Goal: Task Accomplishment & Management: Manage account settings

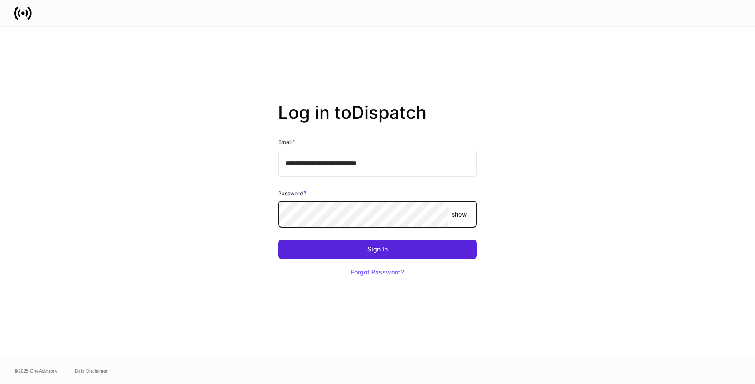
click at [278, 239] on button "Sign In" at bounding box center [377, 248] width 199 height 19
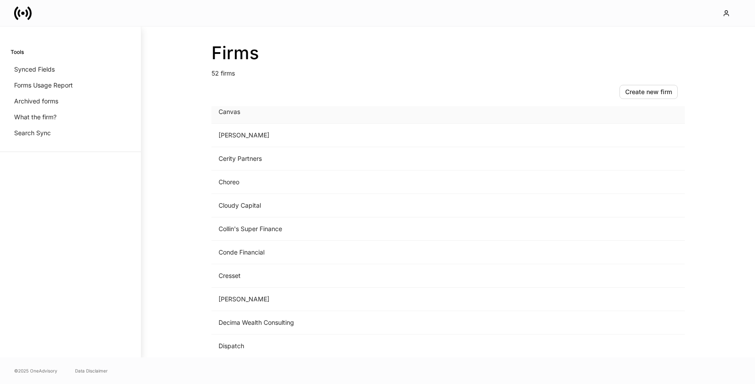
scroll to position [281, 0]
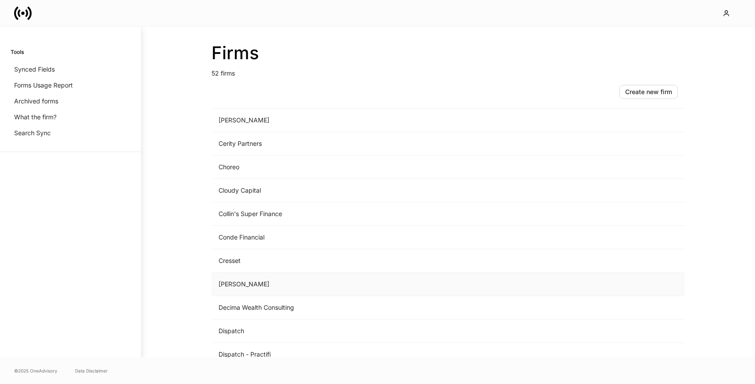
click at [285, 289] on td "[PERSON_NAME]" at bounding box center [374, 283] width 327 height 23
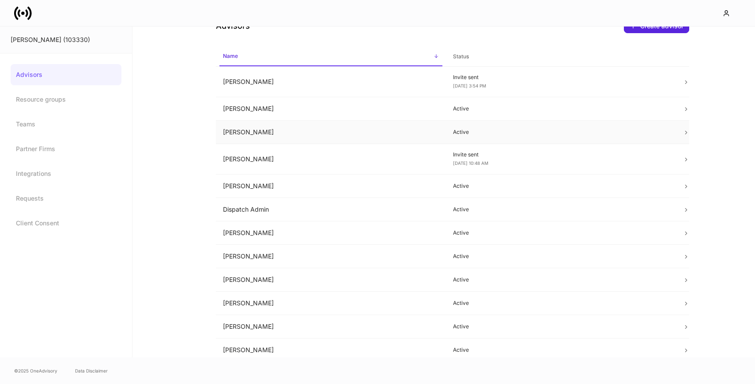
scroll to position [29, 0]
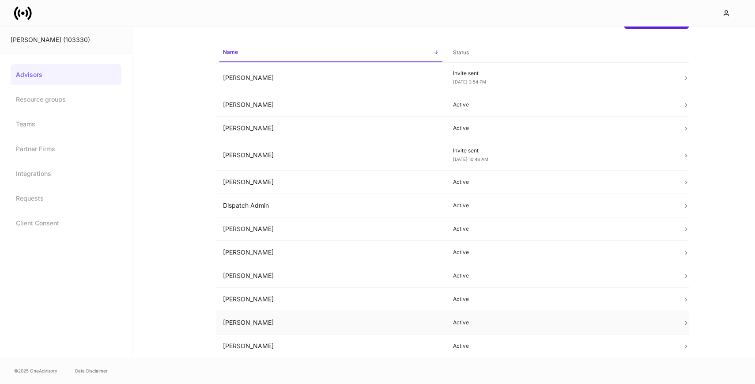
click at [268, 324] on td "Skyler Bloxham" at bounding box center [331, 322] width 230 height 23
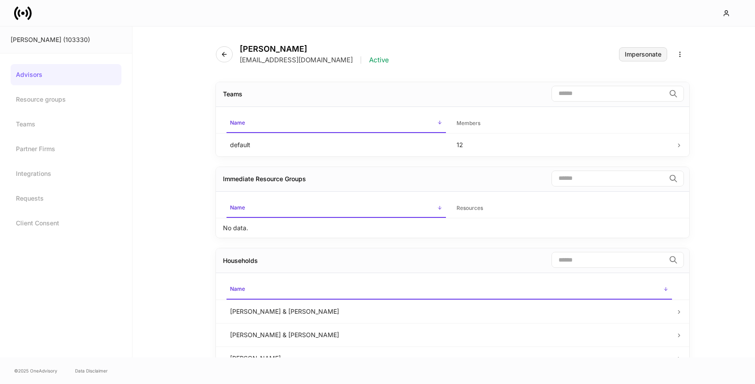
click at [632, 54] on div "Impersonate" at bounding box center [643, 54] width 37 height 6
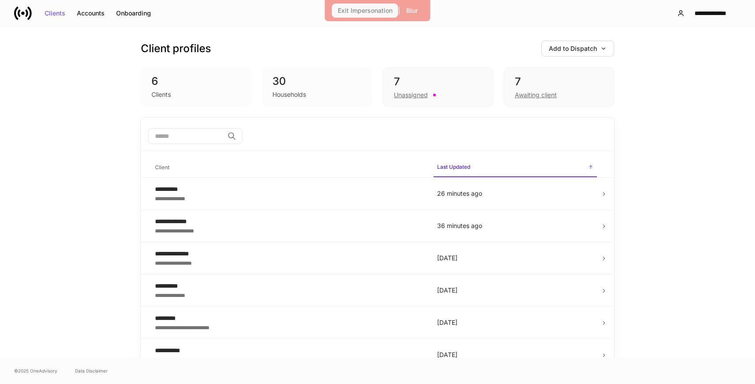
click at [363, 11] on div "Exit Impersonation" at bounding box center [365, 11] width 55 height 6
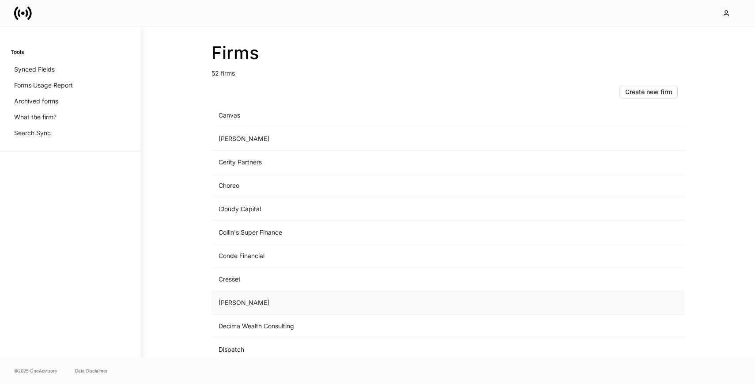
scroll to position [266, 0]
click at [276, 296] on td "D.A. Davidson" at bounding box center [374, 299] width 327 height 23
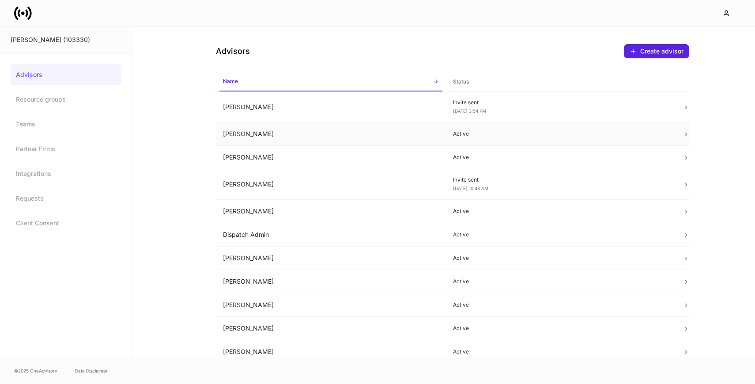
click at [319, 139] on td "Billie Roberts" at bounding box center [331, 133] width 230 height 23
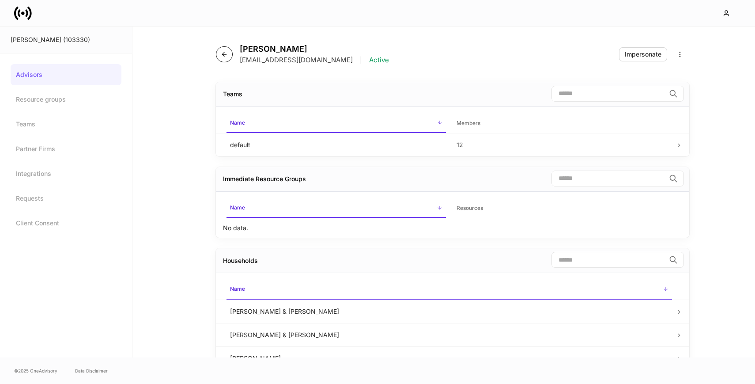
click at [224, 55] on icon "button" at bounding box center [224, 54] width 7 height 7
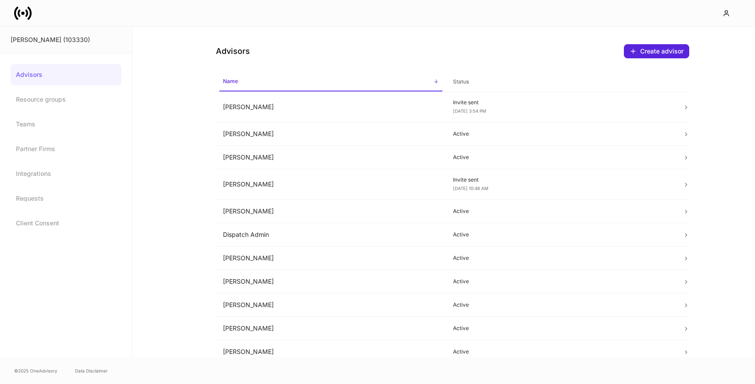
scroll to position [29, 0]
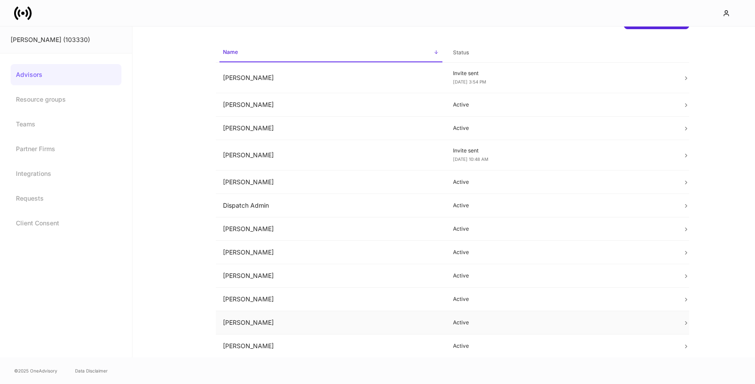
click at [285, 317] on td "Skyler Bloxham" at bounding box center [331, 322] width 230 height 23
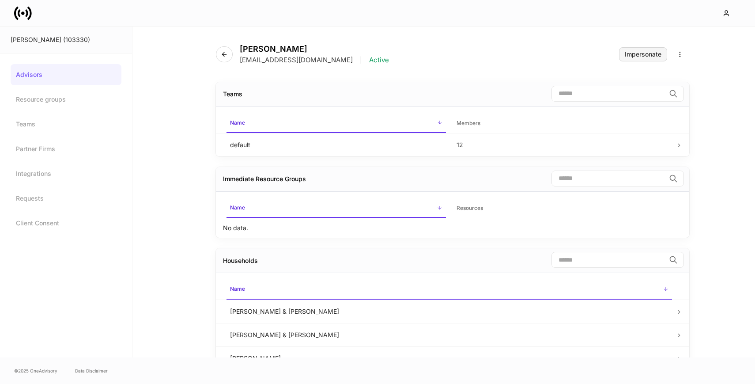
click at [648, 55] on div "Impersonate" at bounding box center [643, 54] width 37 height 6
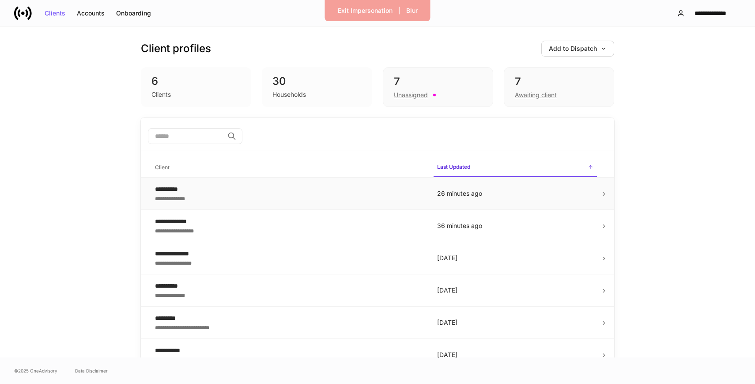
click at [246, 200] on div "**********" at bounding box center [289, 197] width 268 height 9
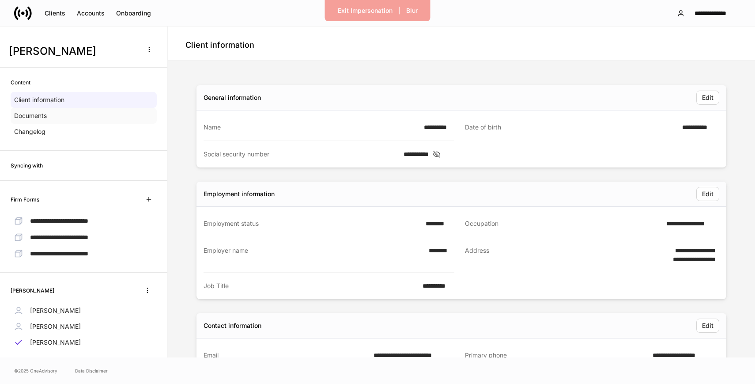
click at [94, 120] on div "Documents" at bounding box center [84, 116] width 146 height 16
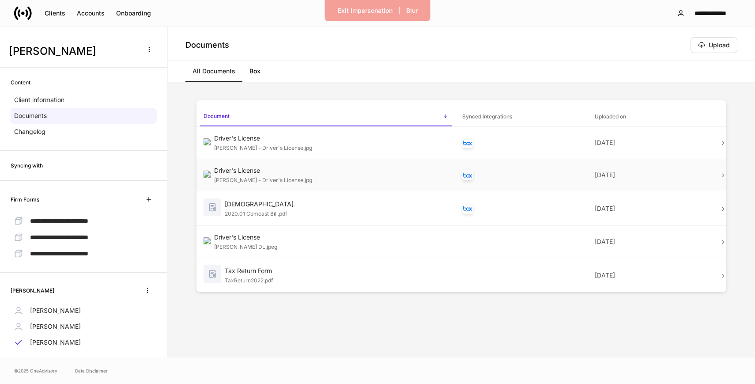
click at [398, 182] on div "Skyler Bloxham - Driver's License.jpg" at bounding box center [331, 179] width 234 height 9
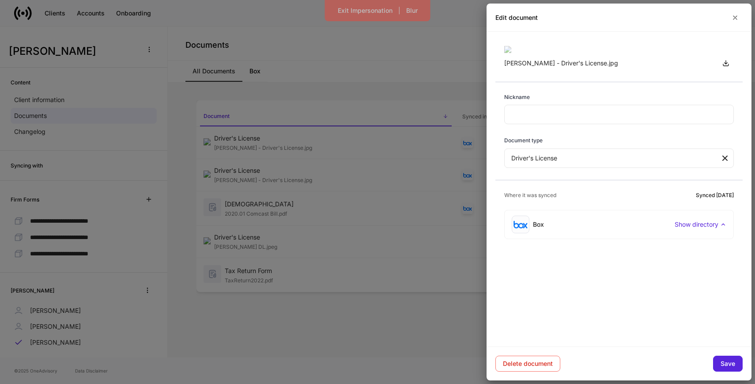
scroll to position [56, 0]
click at [588, 233] on div "Box Show directory" at bounding box center [619, 224] width 215 height 18
click at [735, 17] on icon "button" at bounding box center [735, 18] width 4 height 4
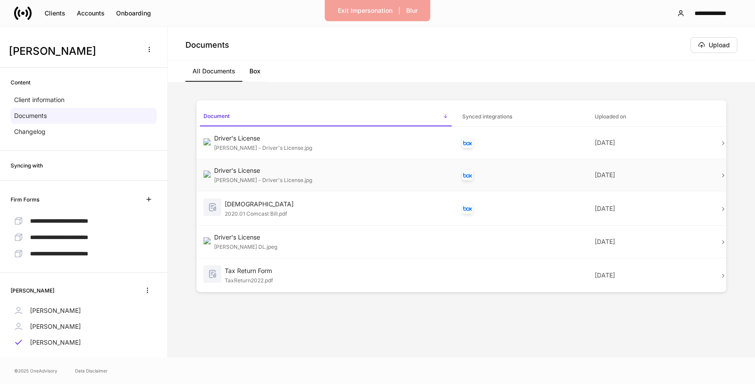
click at [430, 177] on div "Skyler Bloxham - Driver's License.jpg" at bounding box center [331, 179] width 234 height 9
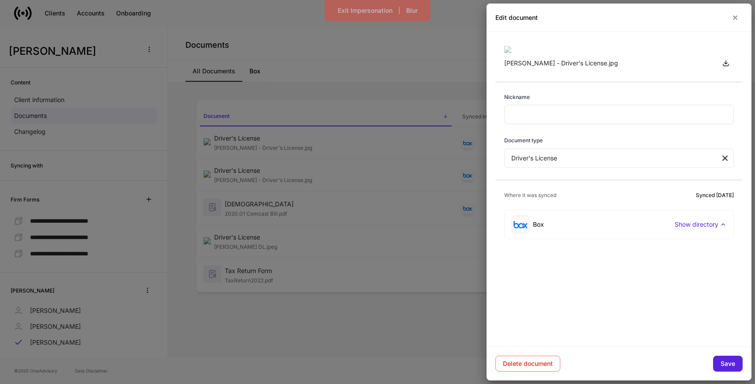
click at [454, 174] on div at bounding box center [377, 192] width 755 height 384
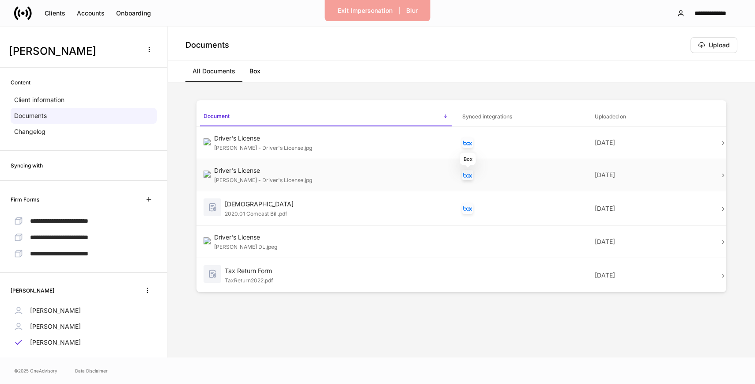
click at [471, 174] on img "Box" at bounding box center [467, 175] width 9 height 5
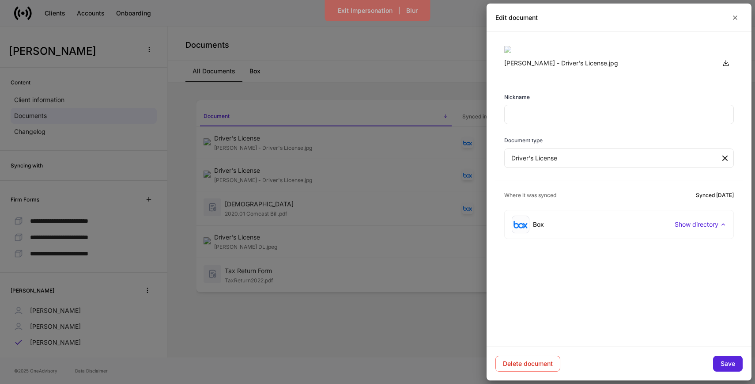
scroll to position [56, 0]
click at [561, 233] on div "Box Show directory" at bounding box center [619, 224] width 215 height 18
click at [684, 229] on p "Hide directory" at bounding box center [697, 224] width 41 height 9
click at [414, 90] on div at bounding box center [377, 192] width 755 height 384
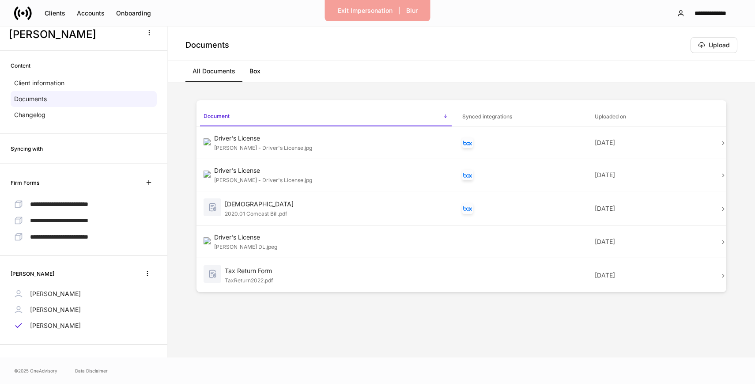
scroll to position [0, 0]
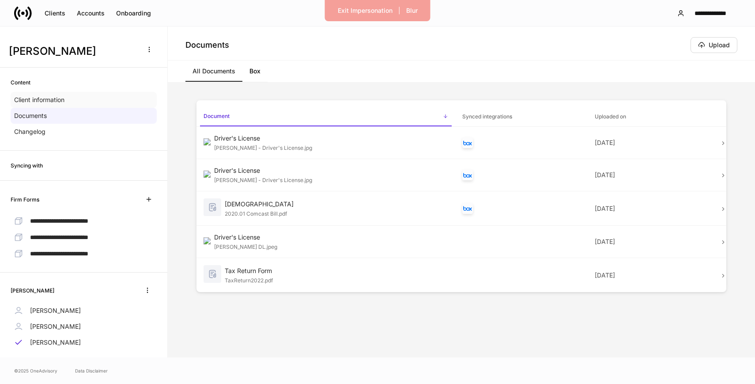
click at [64, 101] on p "Client information" at bounding box center [39, 99] width 50 height 9
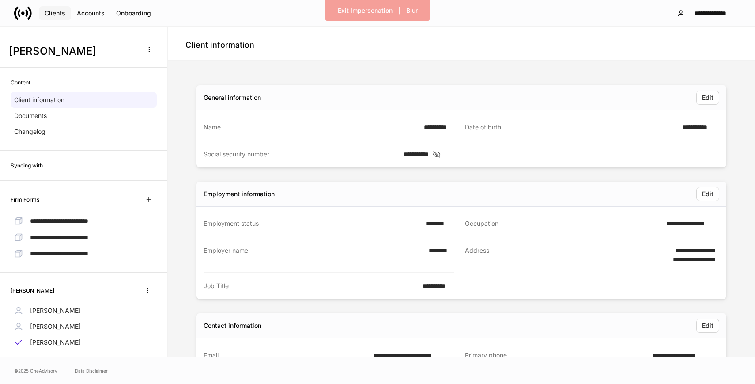
click at [63, 13] on div "Clients" at bounding box center [55, 13] width 21 height 6
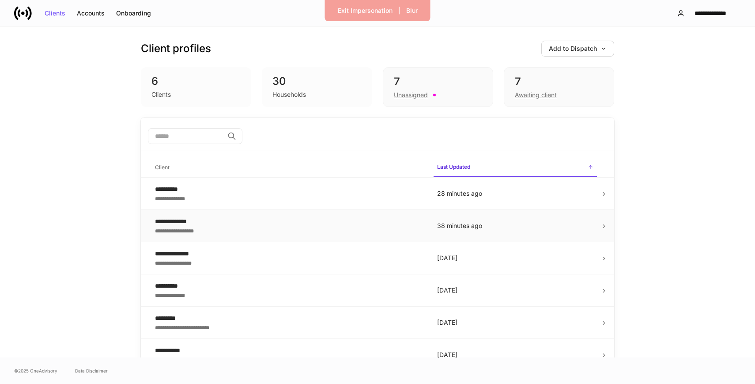
click at [258, 227] on div "**********" at bounding box center [289, 230] width 268 height 9
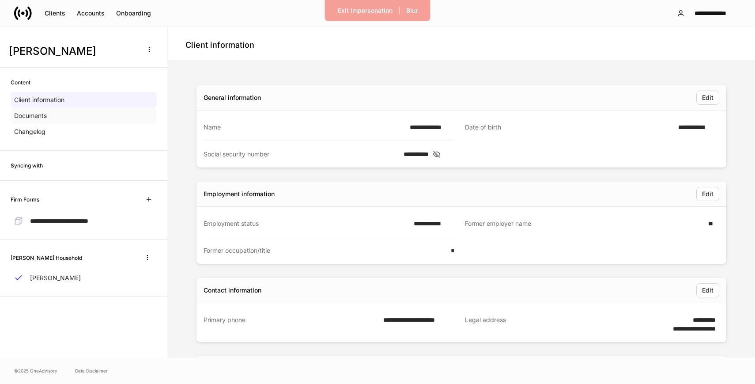
click at [55, 120] on div "Documents" at bounding box center [84, 116] width 146 height 16
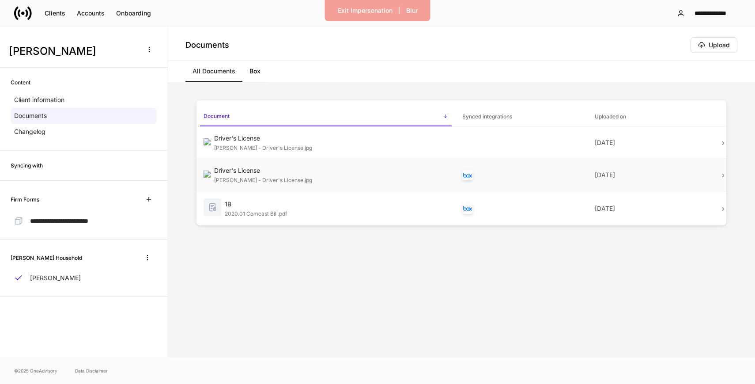
click at [440, 176] on div "Skyler Bloxham - Driver's License.jpg" at bounding box center [331, 179] width 234 height 9
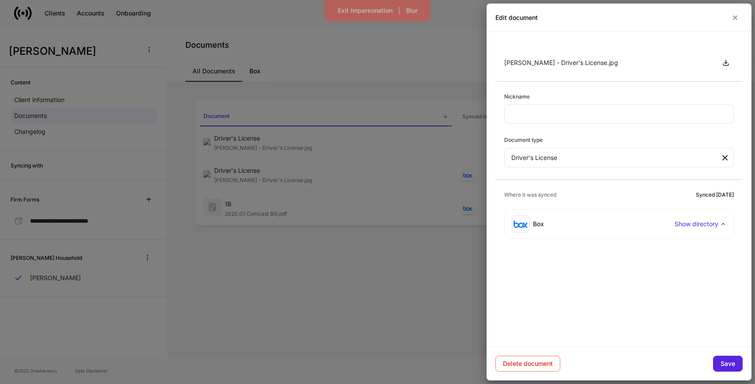
scroll to position [56, 0]
click at [555, 233] on div "Box Show directory" at bounding box center [619, 224] width 215 height 18
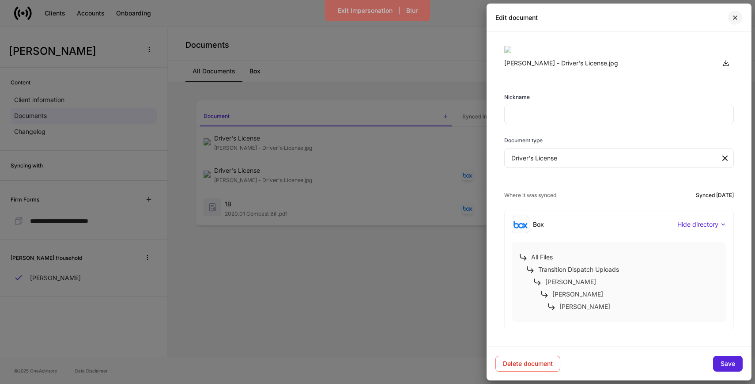
click at [737, 19] on icon "button" at bounding box center [734, 17] width 7 height 7
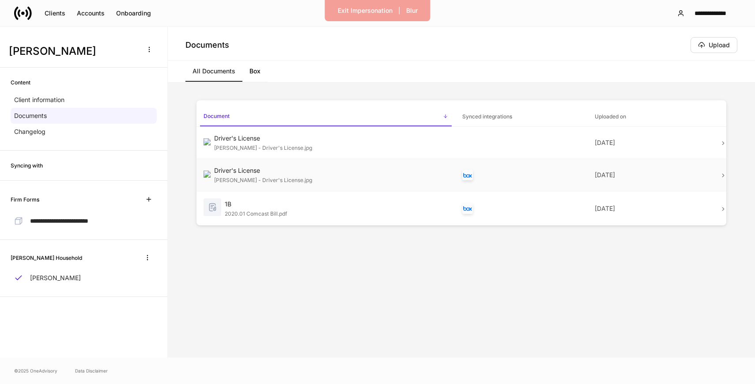
click at [417, 173] on div "Driver's License" at bounding box center [331, 170] width 234 height 9
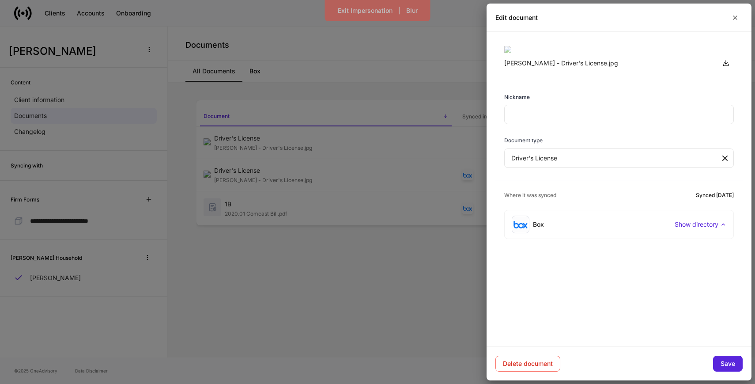
scroll to position [56, 0]
click at [578, 233] on div "Box Show directory" at bounding box center [619, 224] width 215 height 18
click at [431, 83] on div at bounding box center [377, 192] width 755 height 384
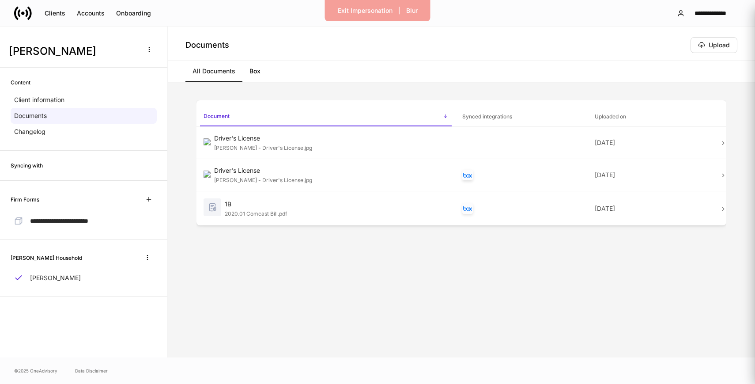
scroll to position [0, 0]
click at [60, 16] on div "Clients" at bounding box center [55, 13] width 21 height 6
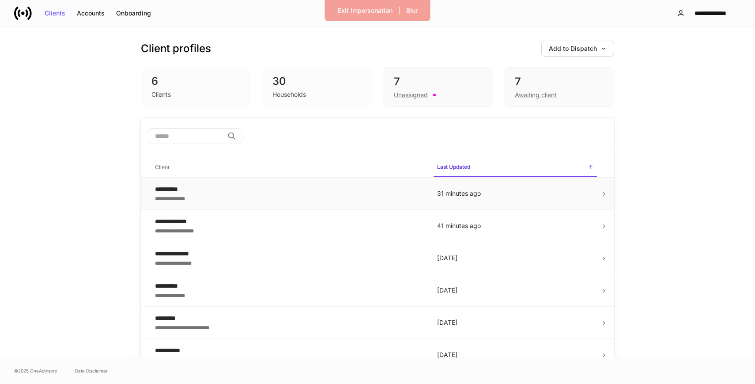
click at [222, 195] on div "**********" at bounding box center [289, 197] width 268 height 9
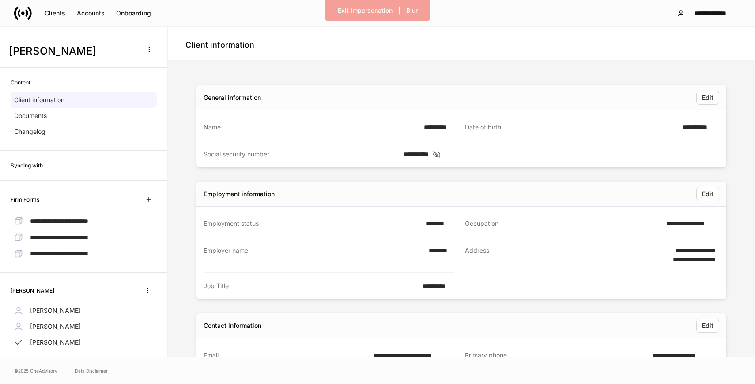
scroll to position [43, 0]
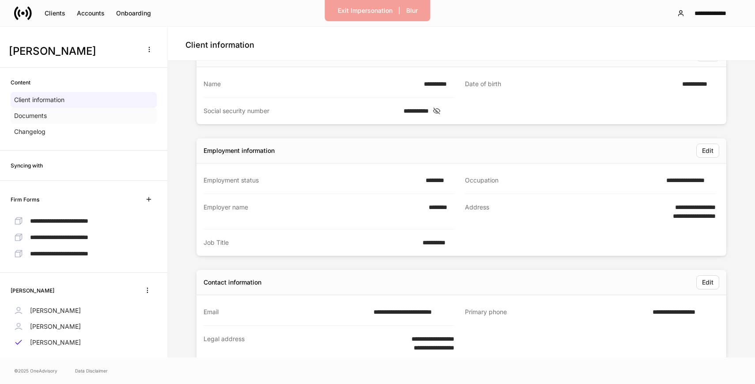
click at [81, 114] on div "Documents" at bounding box center [84, 116] width 146 height 16
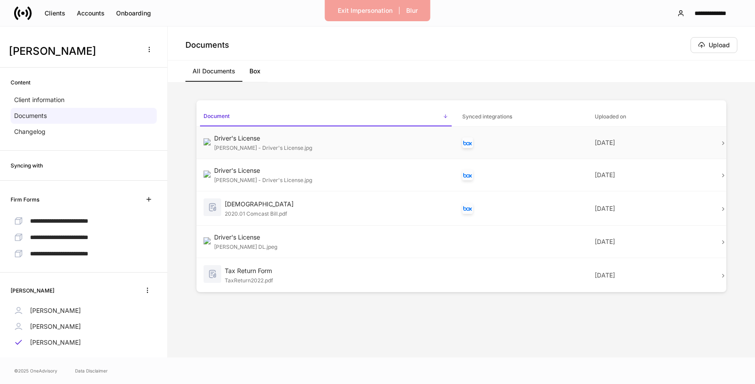
click at [448, 151] on div "Skyler Bloxham - Driver's License.jpg" at bounding box center [331, 147] width 234 height 9
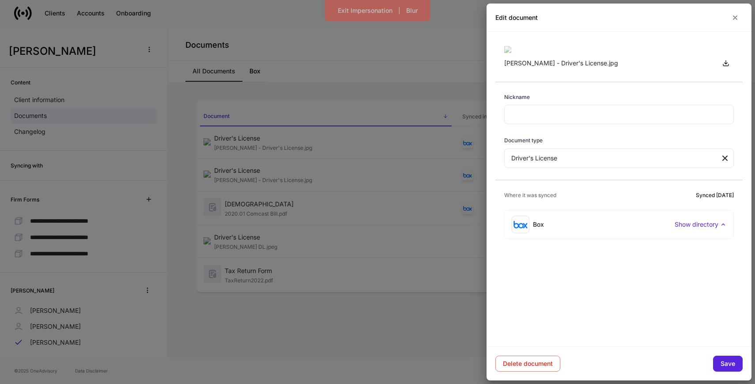
scroll to position [56, 0]
click at [573, 233] on div "Box Show directory" at bounding box center [619, 224] width 215 height 18
click at [464, 250] on div at bounding box center [377, 192] width 755 height 384
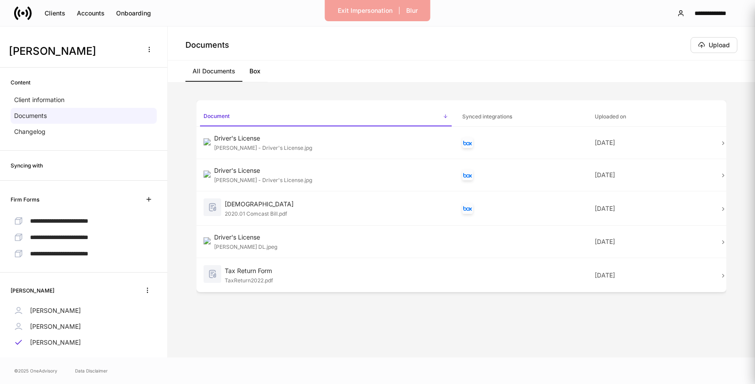
scroll to position [0, 0]
click at [55, 15] on div "Clients" at bounding box center [55, 13] width 21 height 6
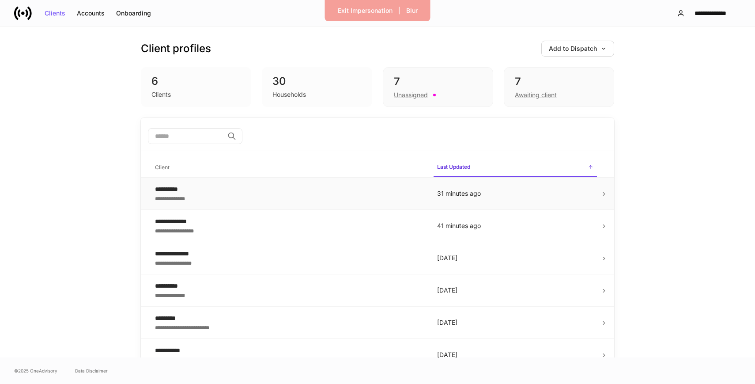
click at [253, 207] on td "**********" at bounding box center [289, 193] width 282 height 32
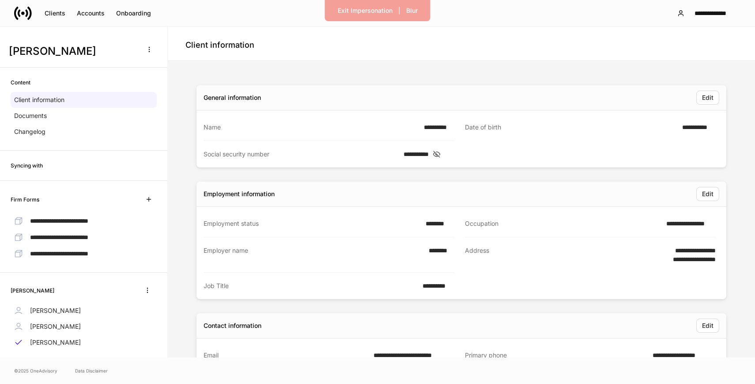
scroll to position [2, 0]
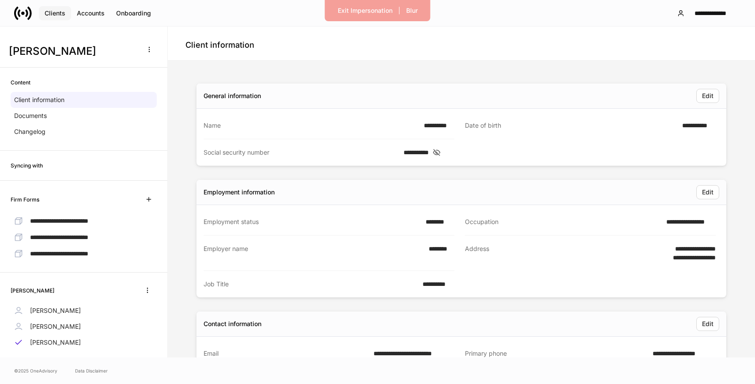
click at [62, 13] on div "Clients" at bounding box center [55, 13] width 21 height 6
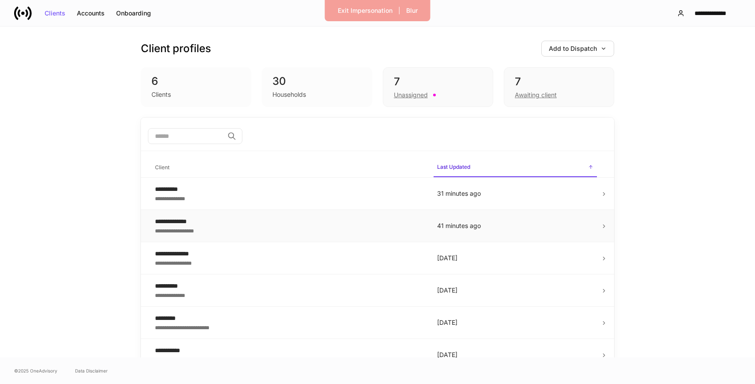
click at [241, 222] on div "**********" at bounding box center [289, 221] width 268 height 9
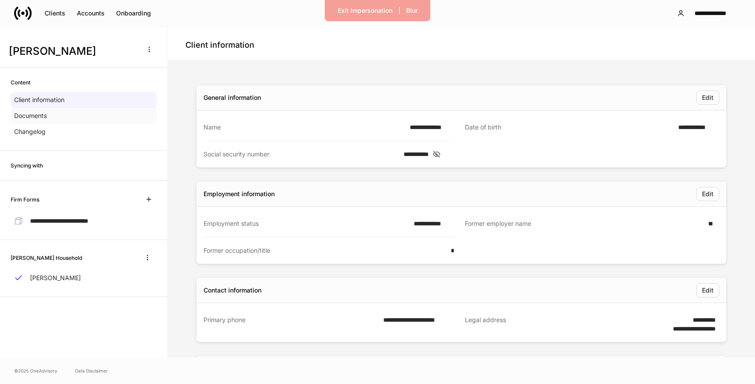
click at [84, 111] on div "Documents" at bounding box center [84, 116] width 146 height 16
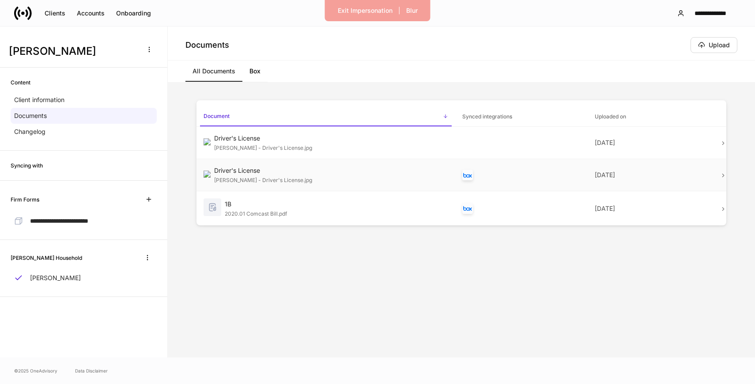
click at [270, 185] on td "Driver's License Skyler Bloxham - Driver's License.jpg" at bounding box center [325, 175] width 259 height 32
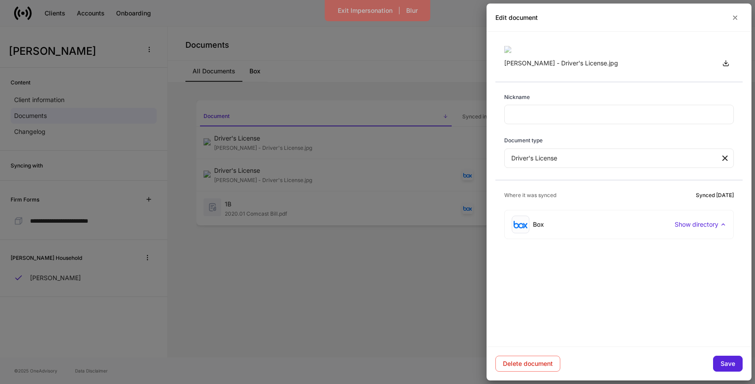
click at [560, 233] on div "Box Show directory" at bounding box center [619, 224] width 215 height 18
click at [394, 60] on div at bounding box center [377, 192] width 755 height 384
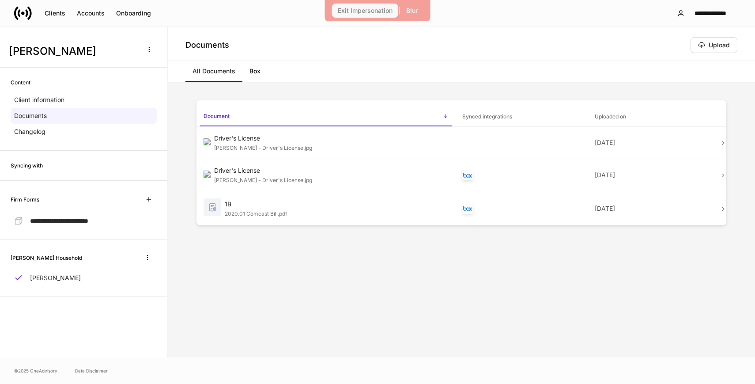
click at [371, 12] on div "Exit Impersonation" at bounding box center [365, 11] width 55 height 6
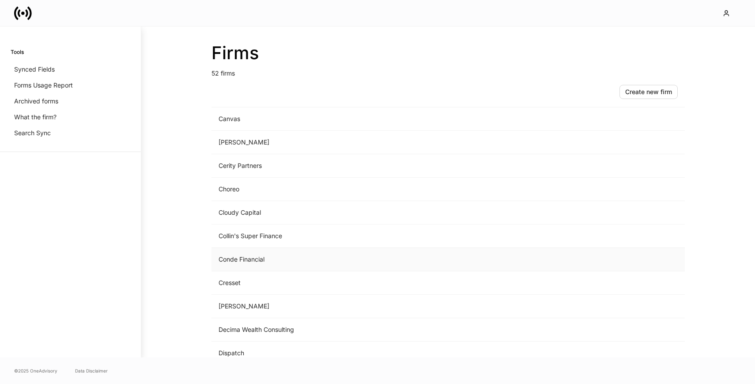
scroll to position [263, 0]
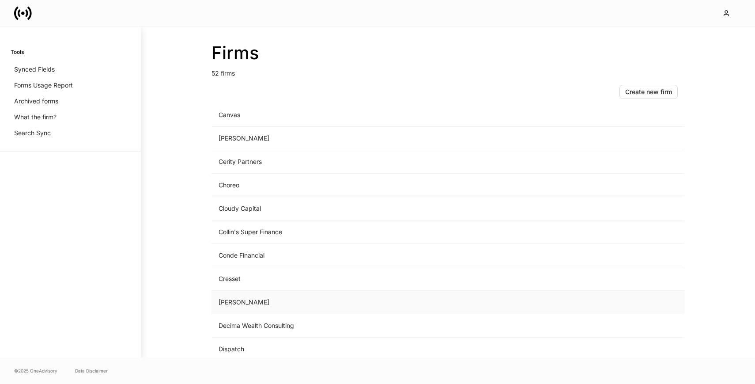
click at [265, 304] on td "D.A. Davidson" at bounding box center [374, 301] width 327 height 23
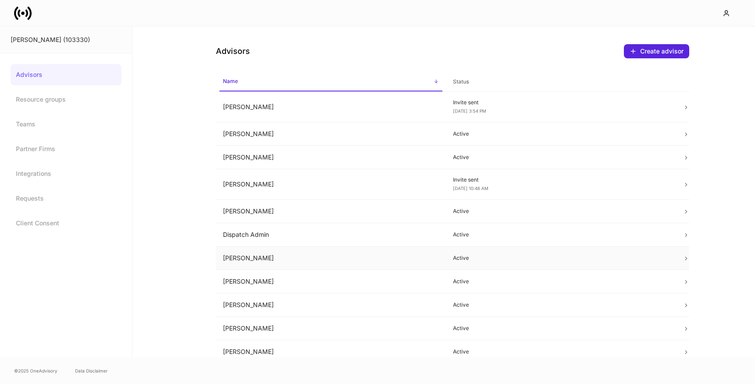
scroll to position [29, 0]
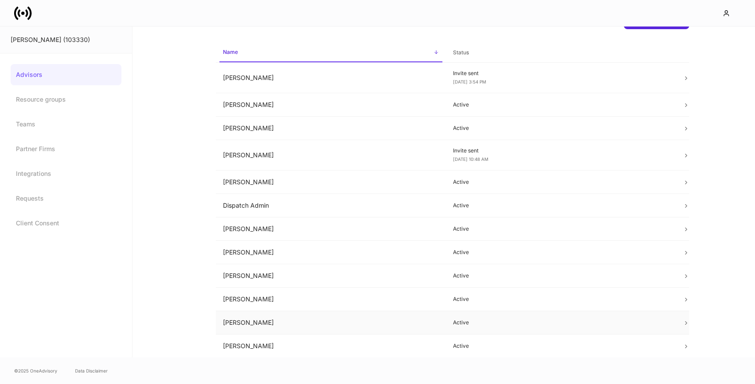
click at [278, 324] on td "Skyler Bloxham" at bounding box center [331, 322] width 230 height 23
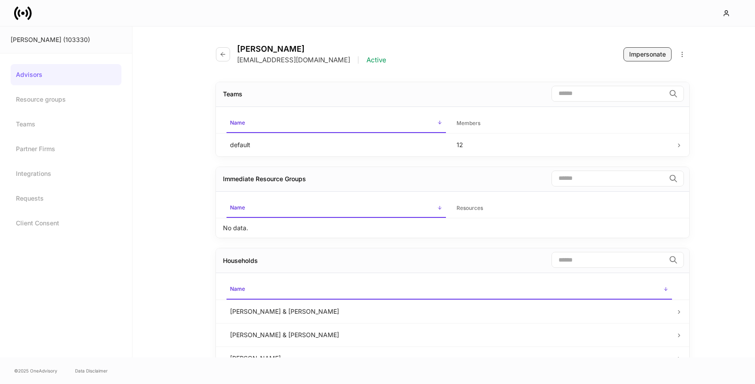
click at [660, 53] on div "Impersonate" at bounding box center [647, 54] width 37 height 9
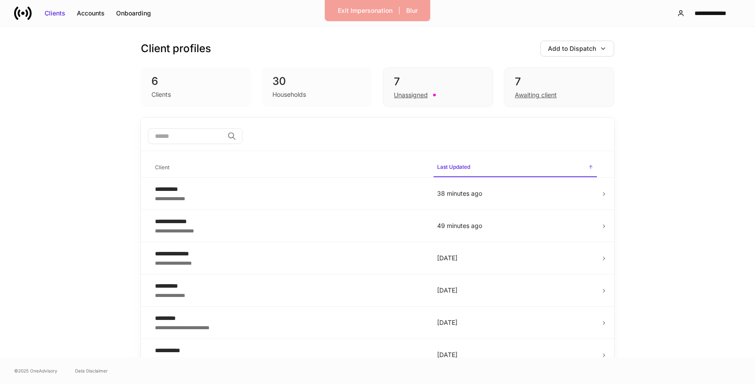
click at [271, 22] on div "**********" at bounding box center [377, 13] width 755 height 26
click at [381, 6] on div "Exit Impersonation" at bounding box center [365, 10] width 55 height 9
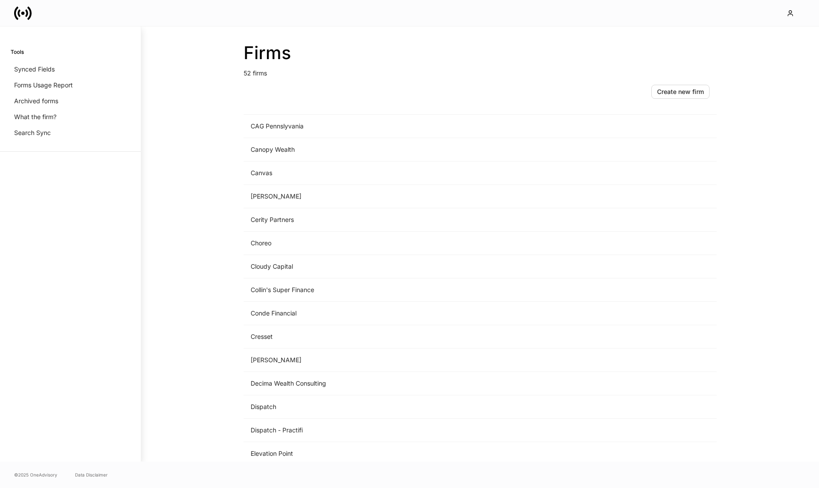
scroll to position [215, 0]
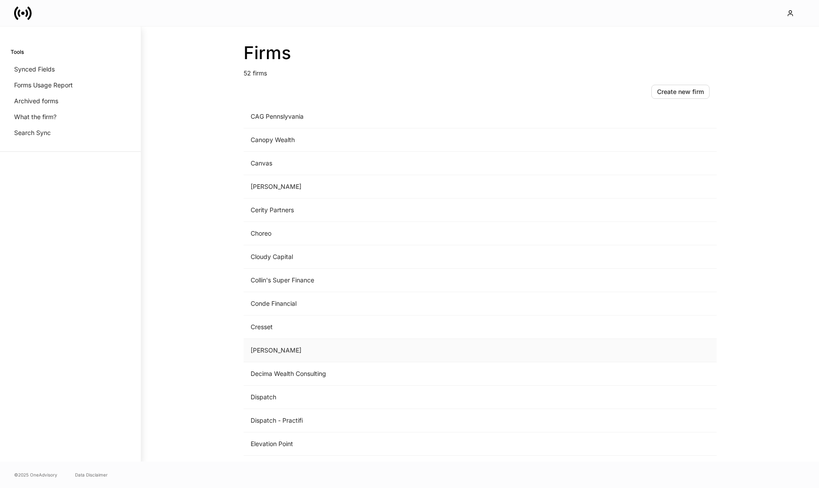
click at [311, 348] on td "[PERSON_NAME]" at bounding box center [407, 350] width 327 height 23
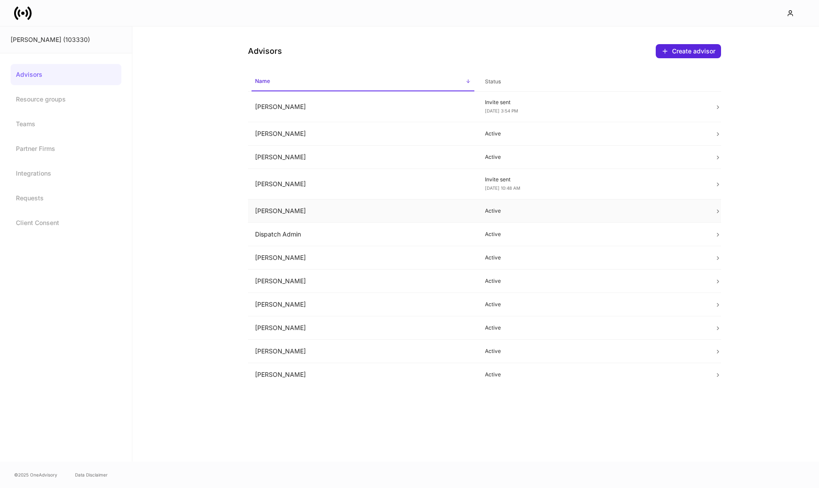
click at [345, 207] on td "[PERSON_NAME]" at bounding box center [363, 211] width 230 height 23
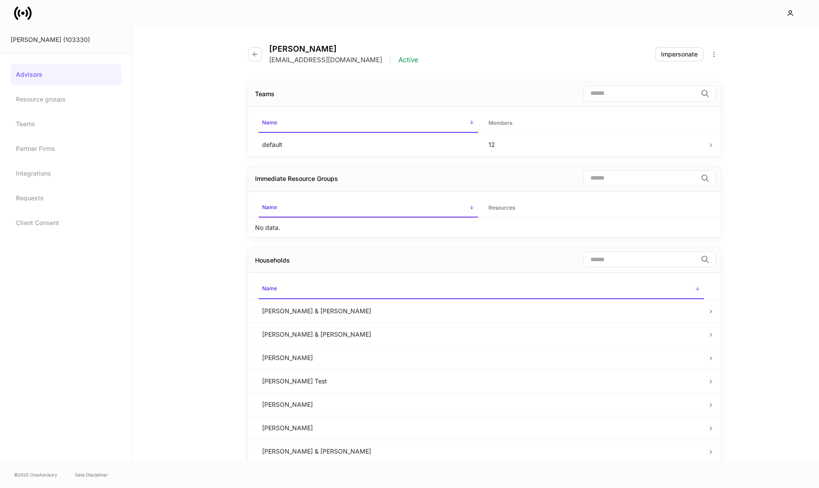
click at [328, 308] on td "[PERSON_NAME] & [PERSON_NAME]" at bounding box center [481, 310] width 452 height 23
click at [317, 310] on td "[PERSON_NAME] & [PERSON_NAME]" at bounding box center [481, 310] width 452 height 23
click at [650, 310] on td "[PERSON_NAME] & [PERSON_NAME]" at bounding box center [481, 310] width 452 height 23
click at [703, 52] on button "Impersonate" at bounding box center [680, 54] width 48 height 14
